Goal: Navigation & Orientation: Find specific page/section

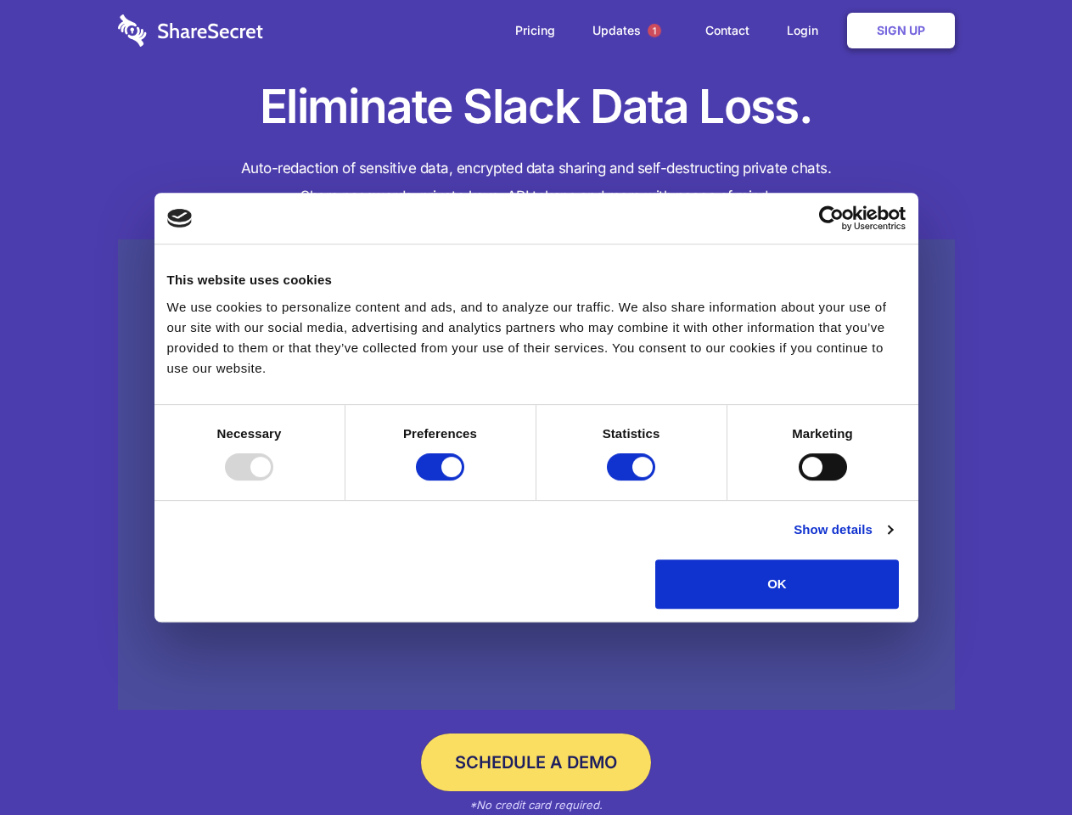
click at [273, 480] on div at bounding box center [249, 466] width 48 height 27
click at [464, 480] on input "Preferences" at bounding box center [440, 466] width 48 height 27
checkbox input "false"
click at [633, 480] on input "Statistics" at bounding box center [631, 466] width 48 height 27
checkbox input "false"
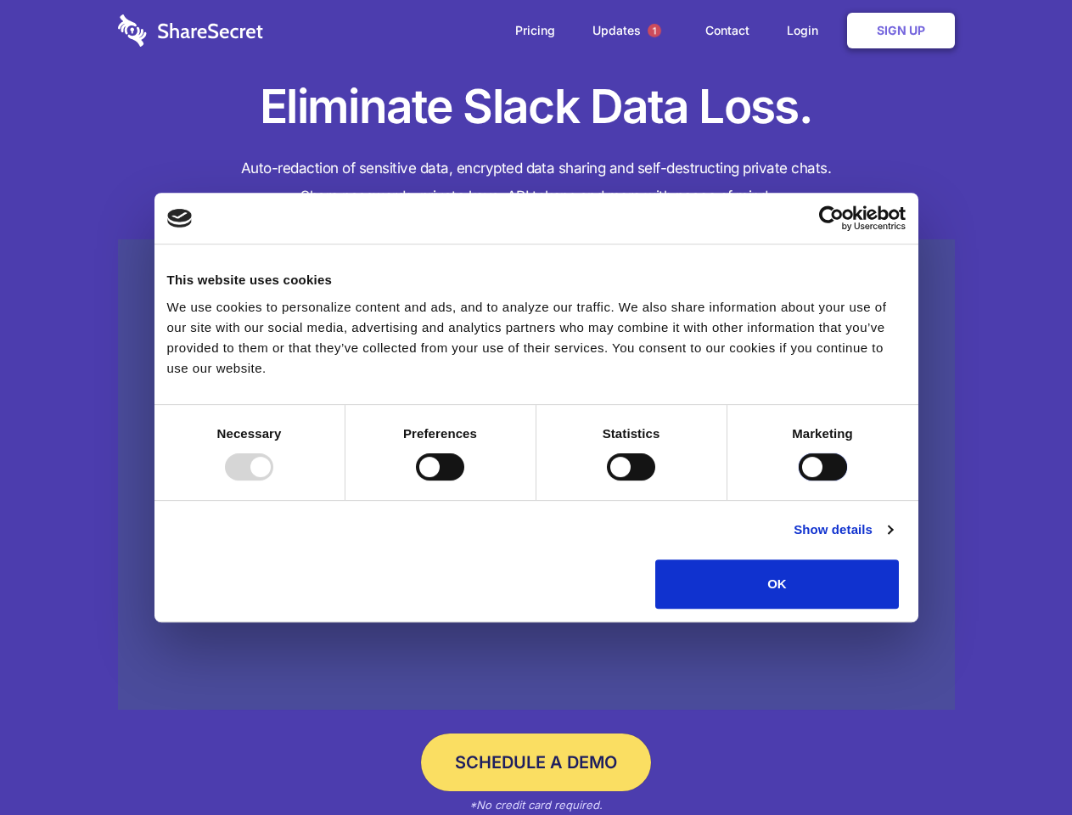
click at [799, 480] on input "Marketing" at bounding box center [823, 466] width 48 height 27
checkbox input "true"
click at [892, 540] on link "Show details" at bounding box center [842, 529] width 98 height 20
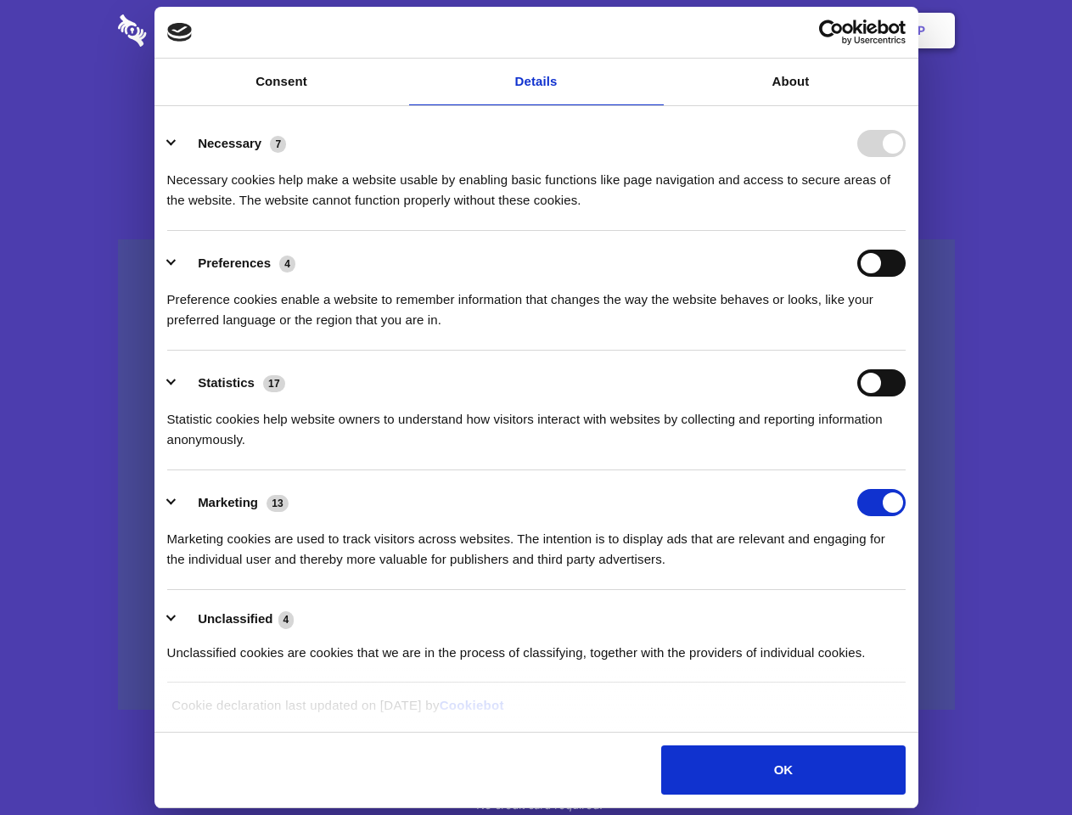
click at [913, 614] on ul "Necessary 7 Necessary cookies help make a website usable by enabling basic func…" at bounding box center [536, 397] width 754 height 572
click at [653, 31] on span "1" at bounding box center [655, 31] width 14 height 14
